Goal: Transaction & Acquisition: Obtain resource

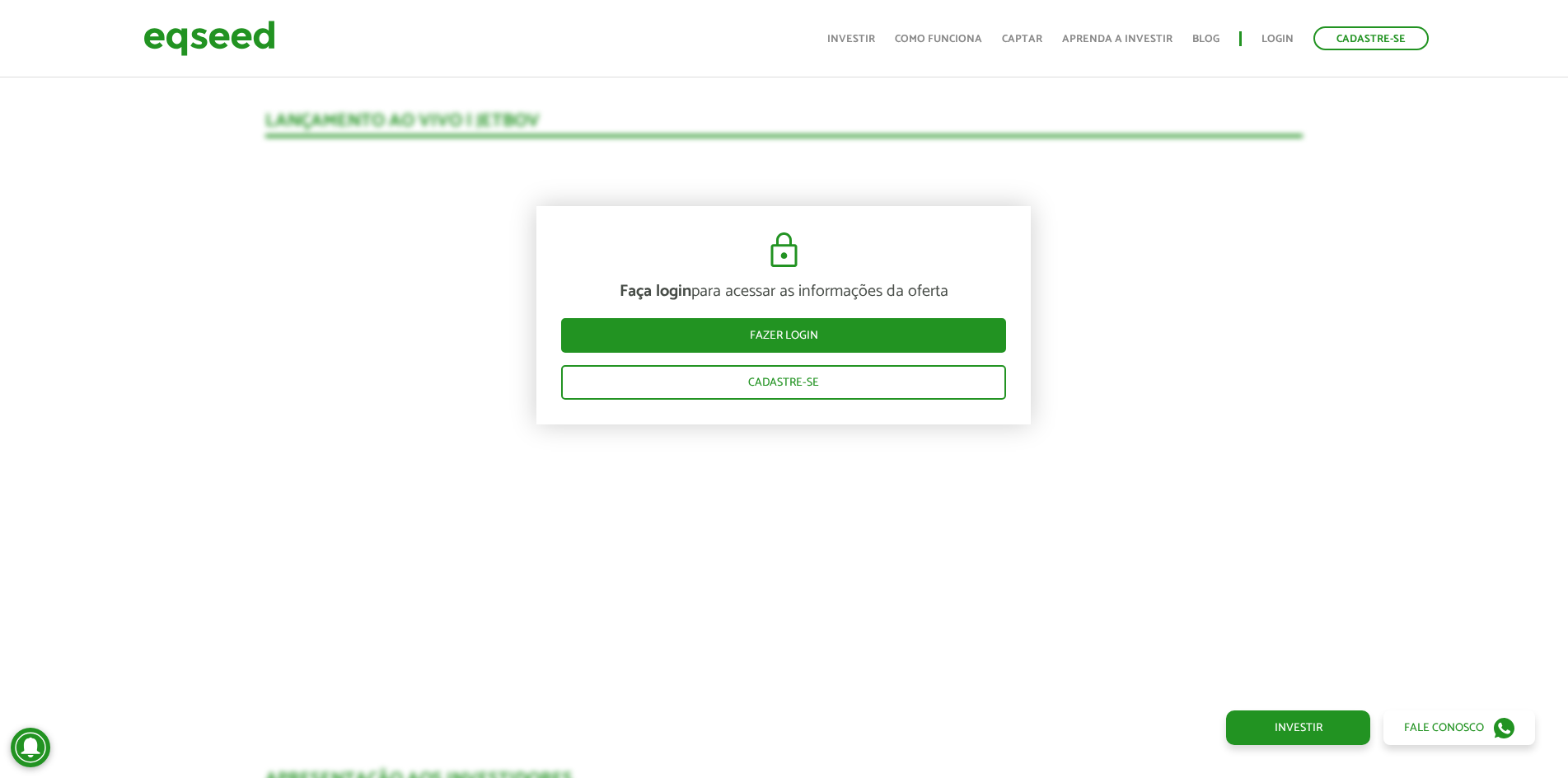
scroll to position [1699, 0]
click at [1273, 39] on link "Login" at bounding box center [1278, 39] width 32 height 11
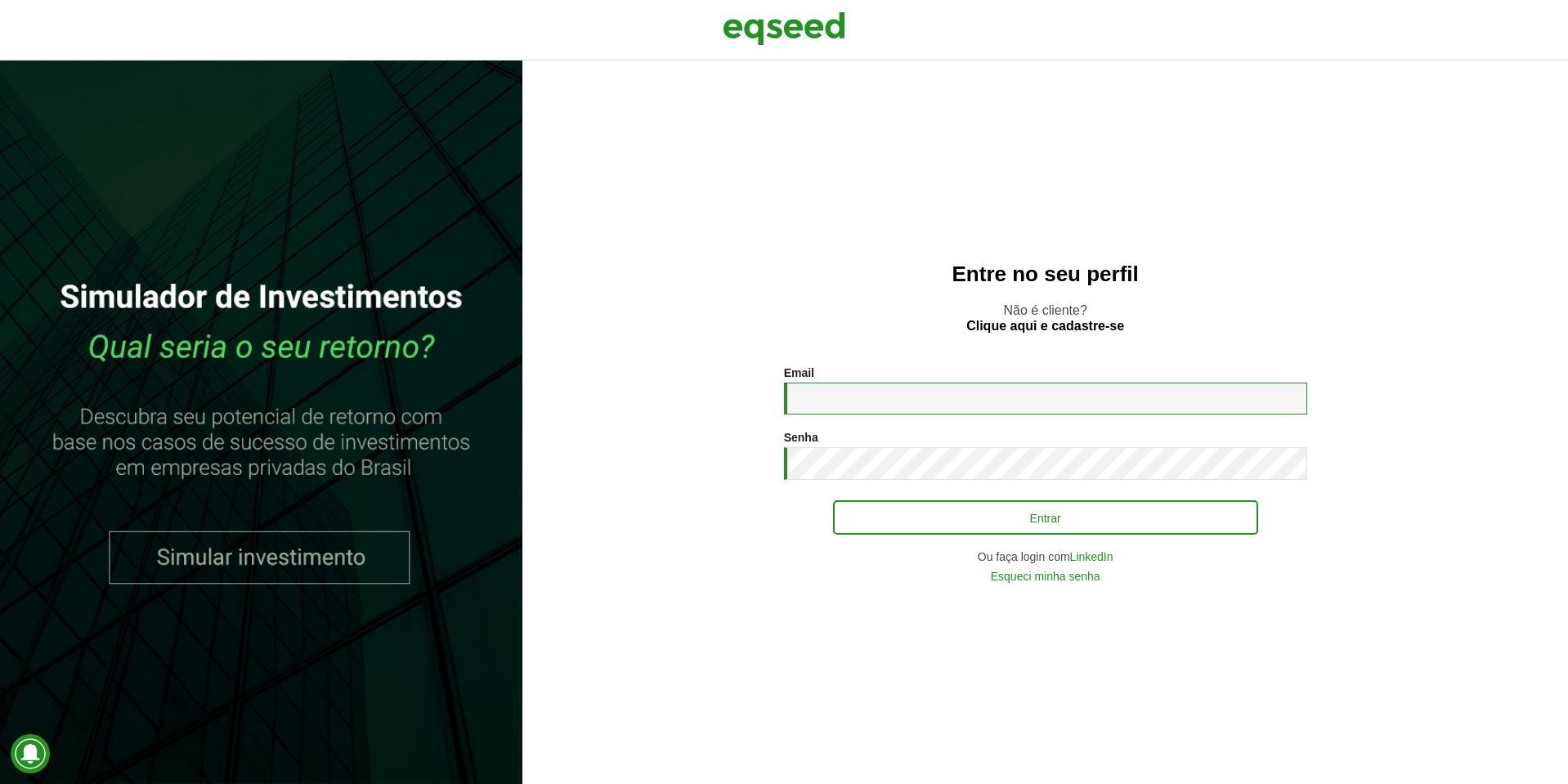
type input "**********"
click at [910, 534] on div "**********" at bounding box center [1046, 474] width 523 height 216
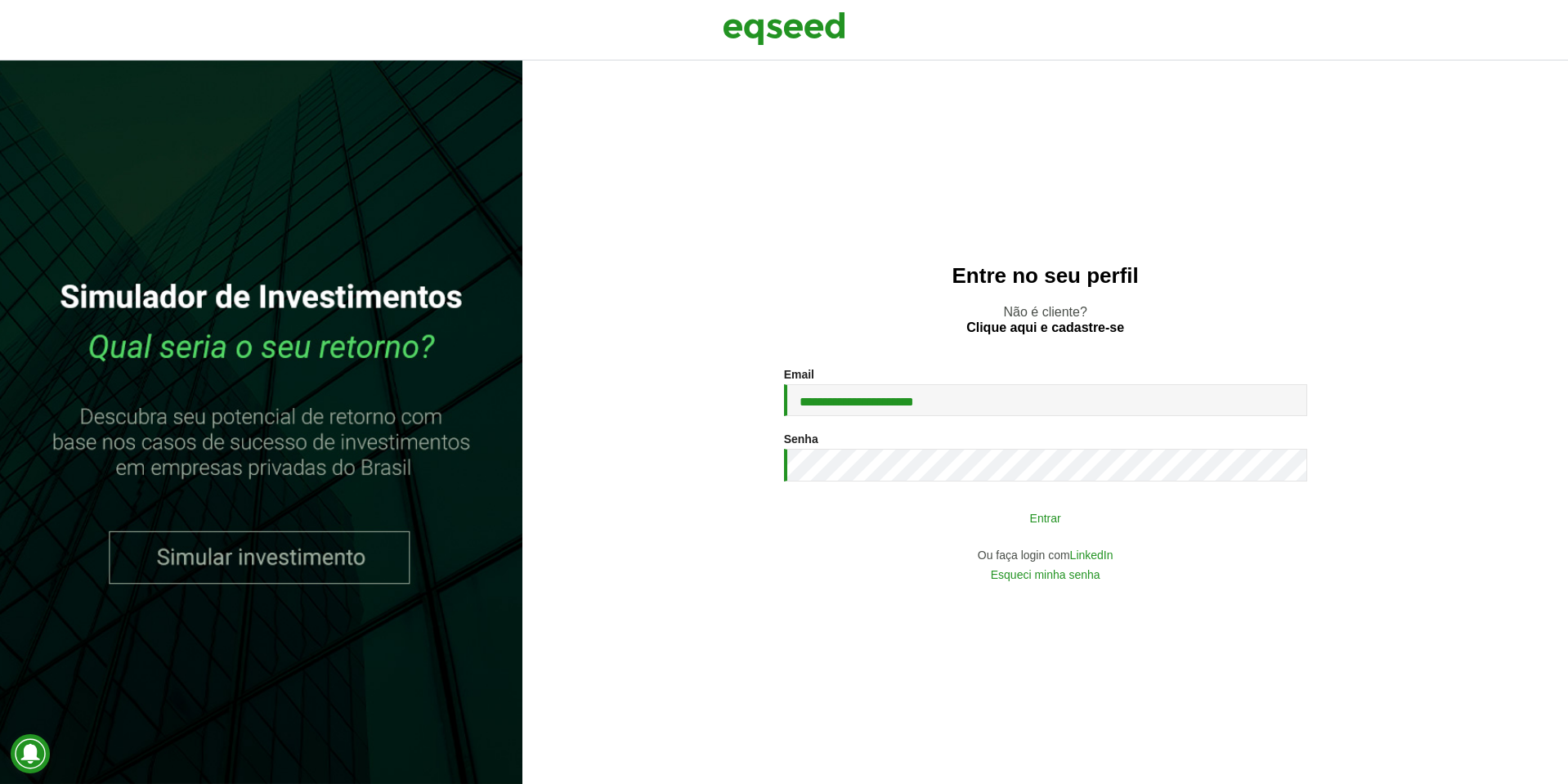
click at [960, 522] on button "Entrar" at bounding box center [1045, 517] width 425 height 31
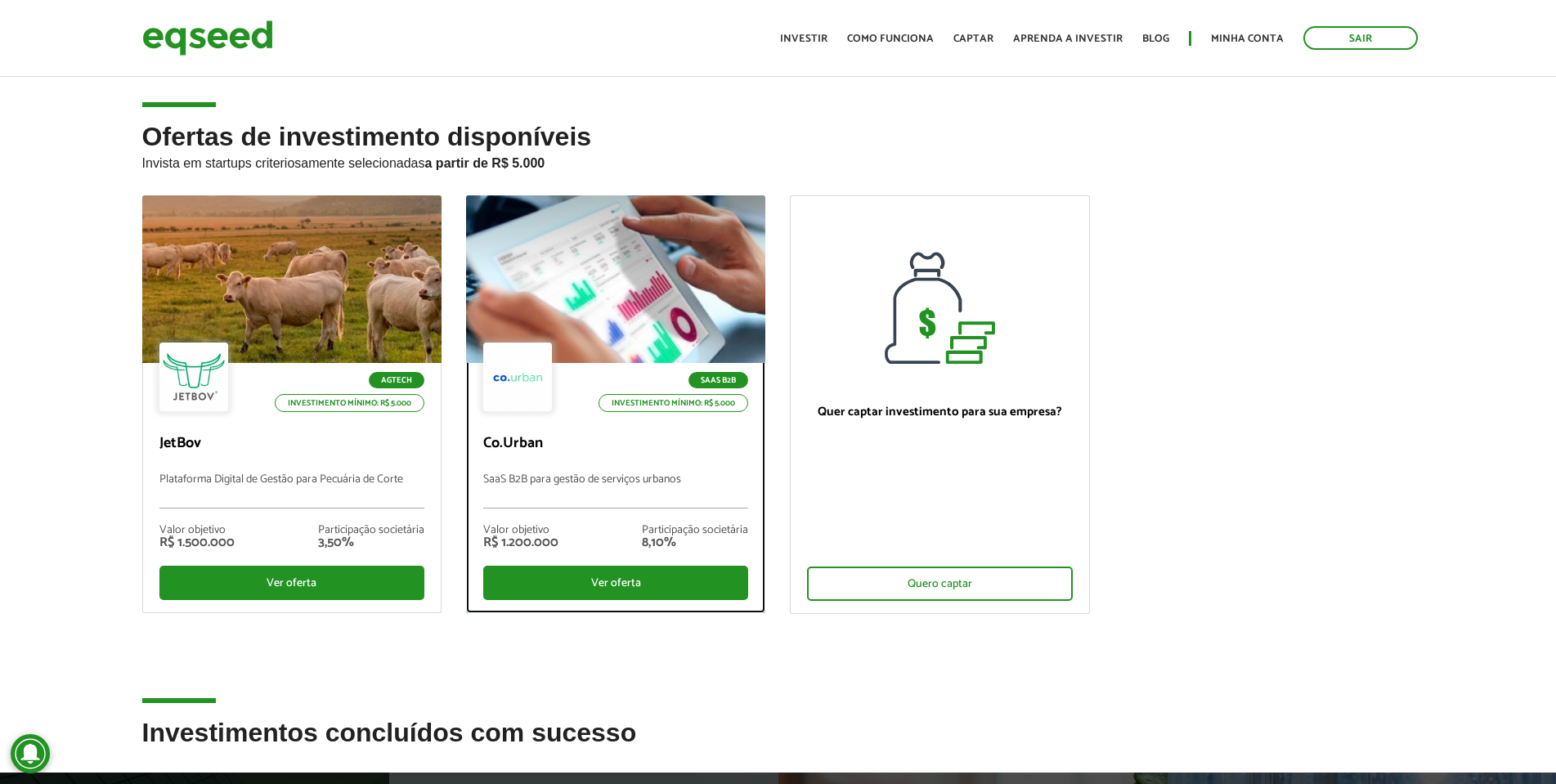
click at [583, 446] on p "Co.Urban" at bounding box center [616, 443] width 265 height 18
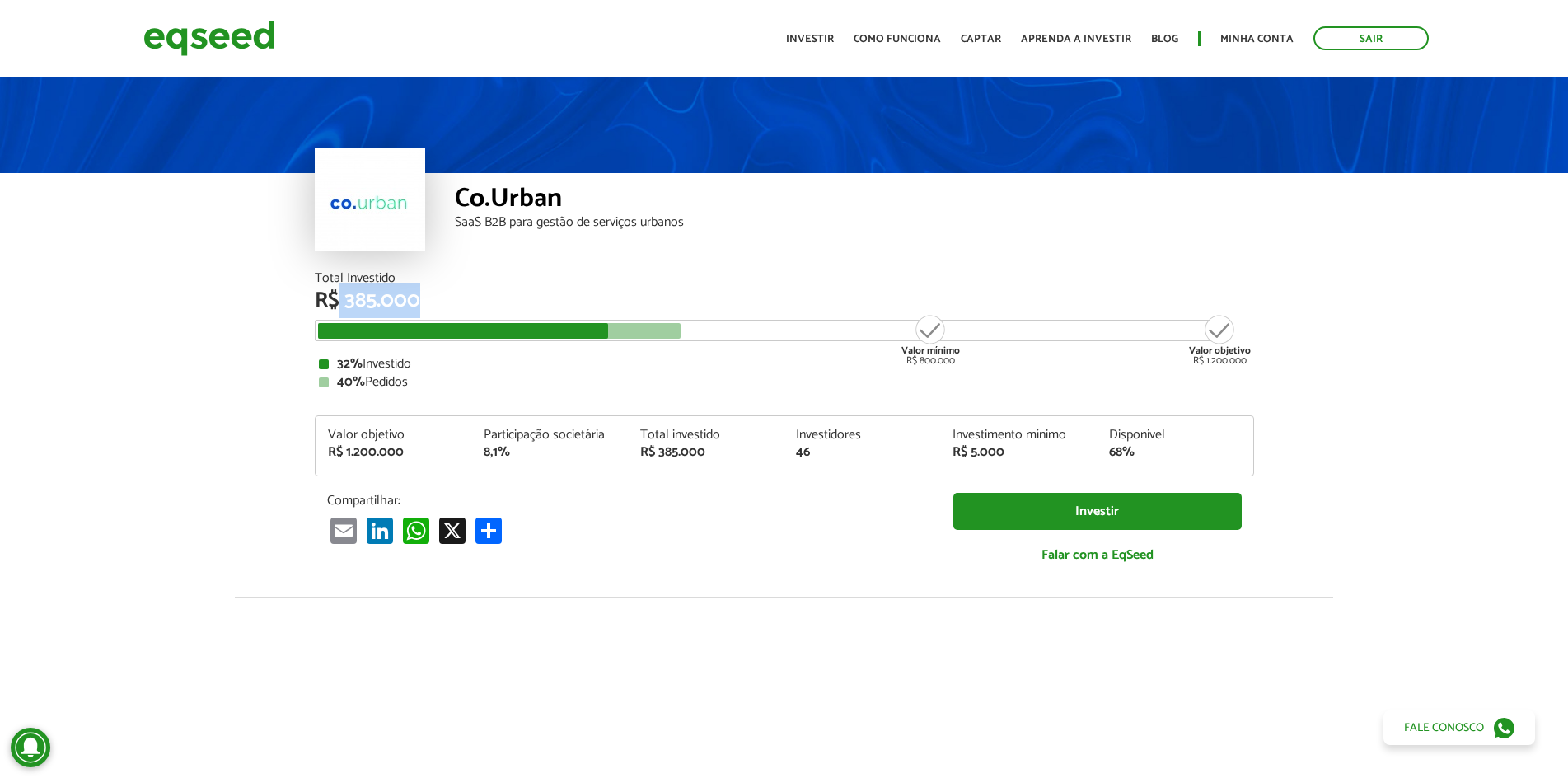
drag, startPoint x: 340, startPoint y: 299, endPoint x: 442, endPoint y: 302, distance: 102.0
click at [442, 302] on div "R$ 385.000" at bounding box center [784, 300] width 939 height 21
click at [563, 280] on div "Total Investido" at bounding box center [784, 279] width 939 height 14
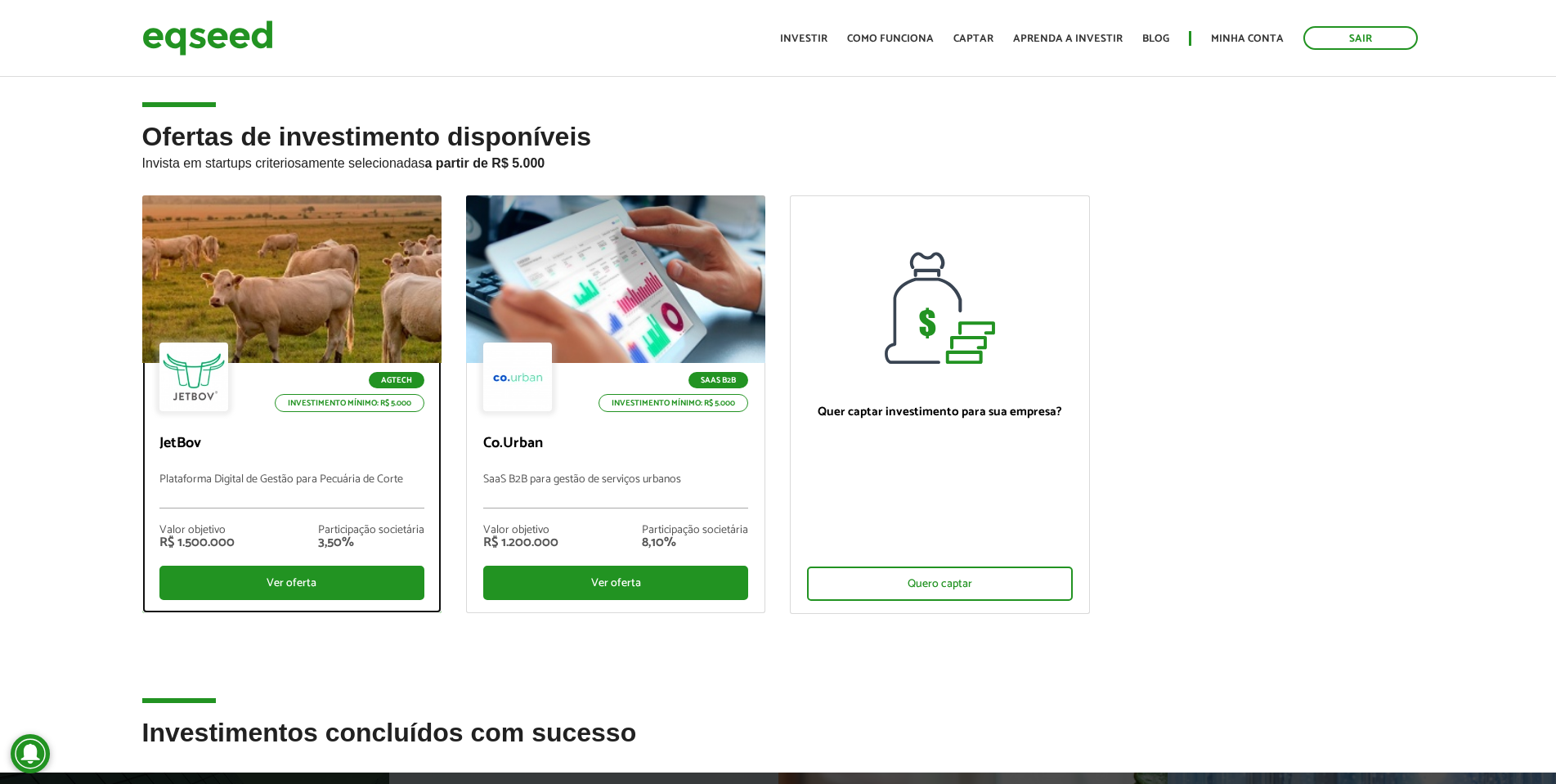
click at [325, 426] on div "Agtech Investimento mínimo: R$ 5.000 JetBov Plataforma Digital de Gestão para P…" at bounding box center [292, 487] width 297 height 250
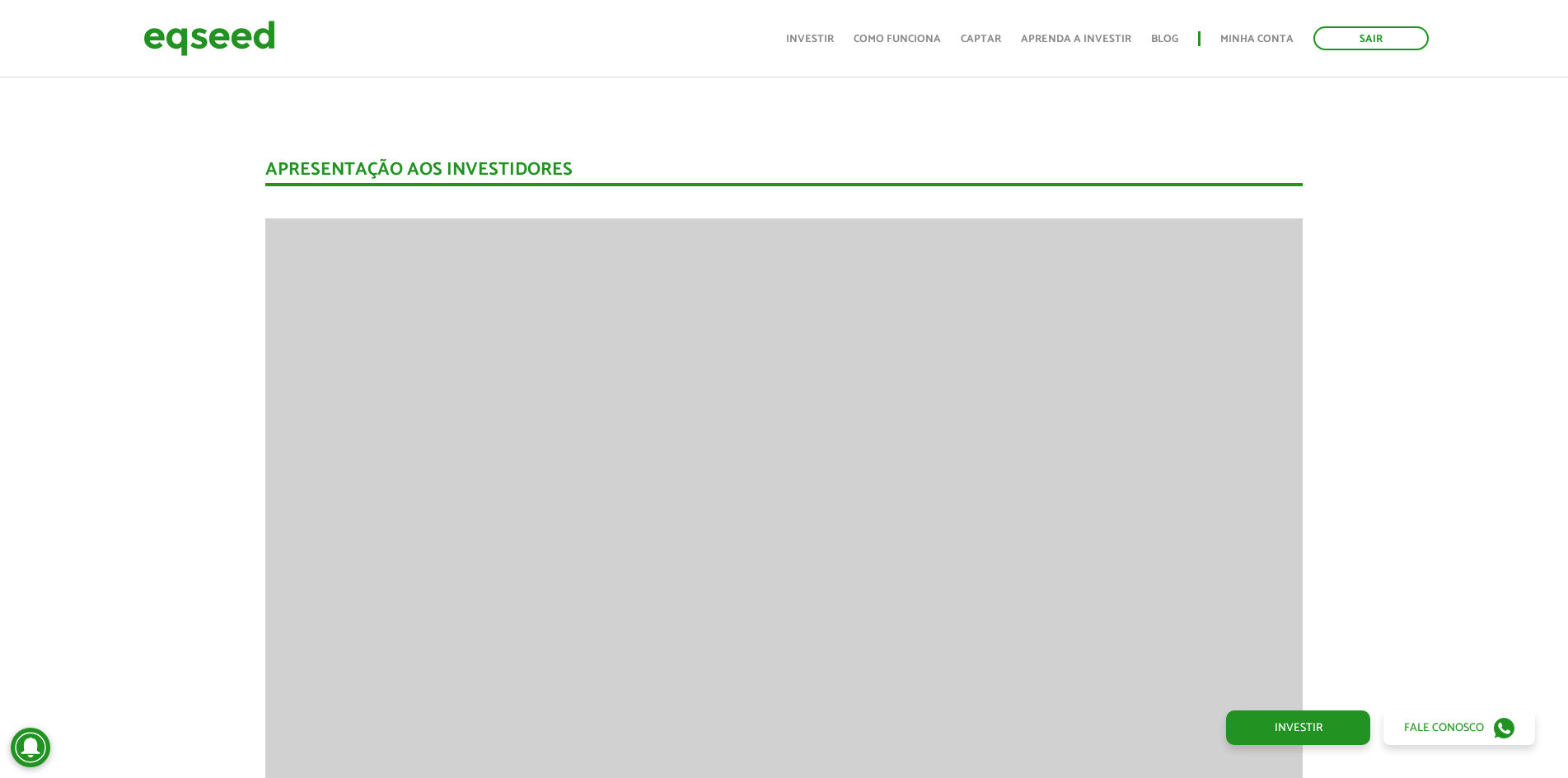
scroll to position [2308, 0]
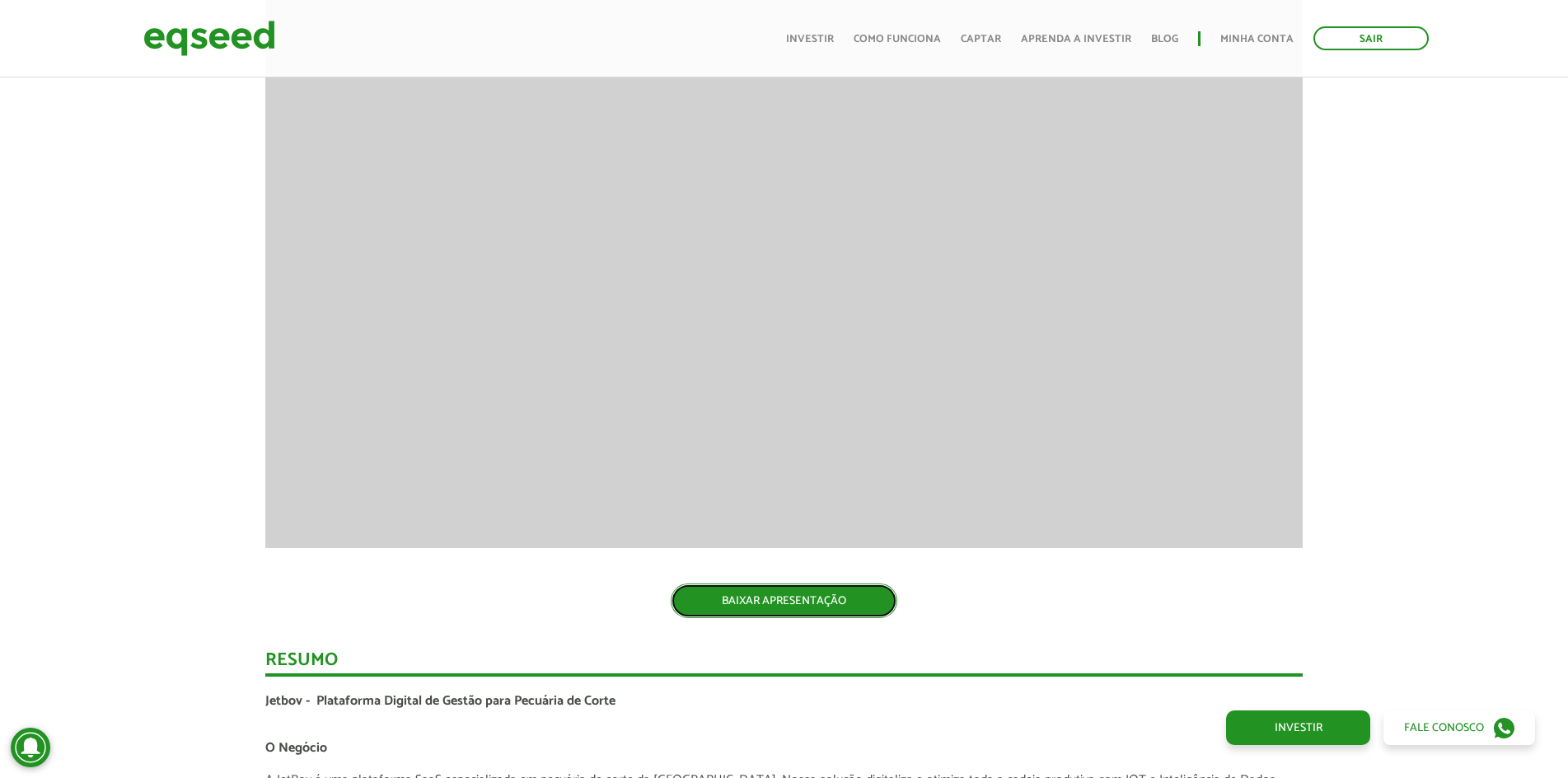
click at [800, 601] on link "BAIXAR APRESENTAÇÃO" at bounding box center [784, 601] width 226 height 35
